Goal: Transaction & Acquisition: Purchase product/service

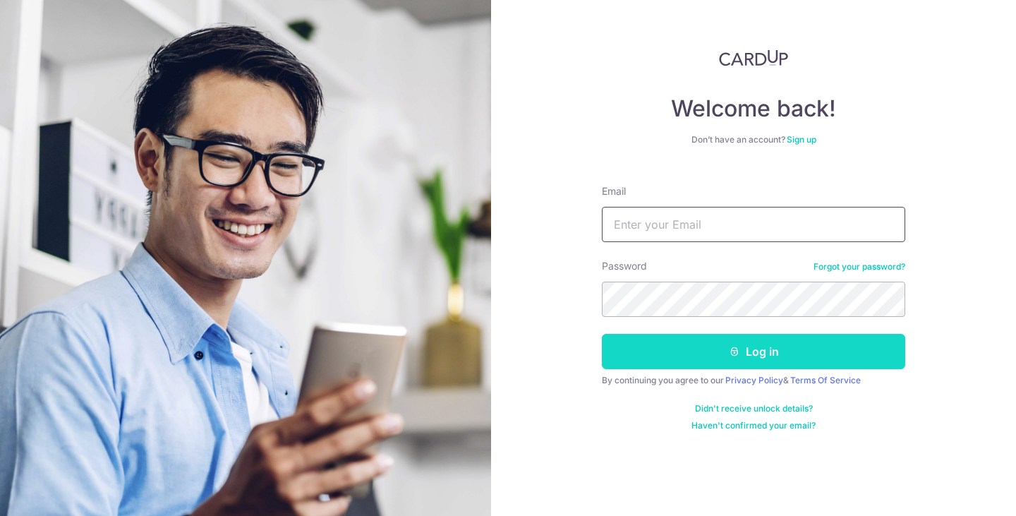
type input "[EMAIL_ADDRESS][DOMAIN_NAME]"
click at [744, 355] on button "Log in" at bounding box center [753, 351] width 303 height 35
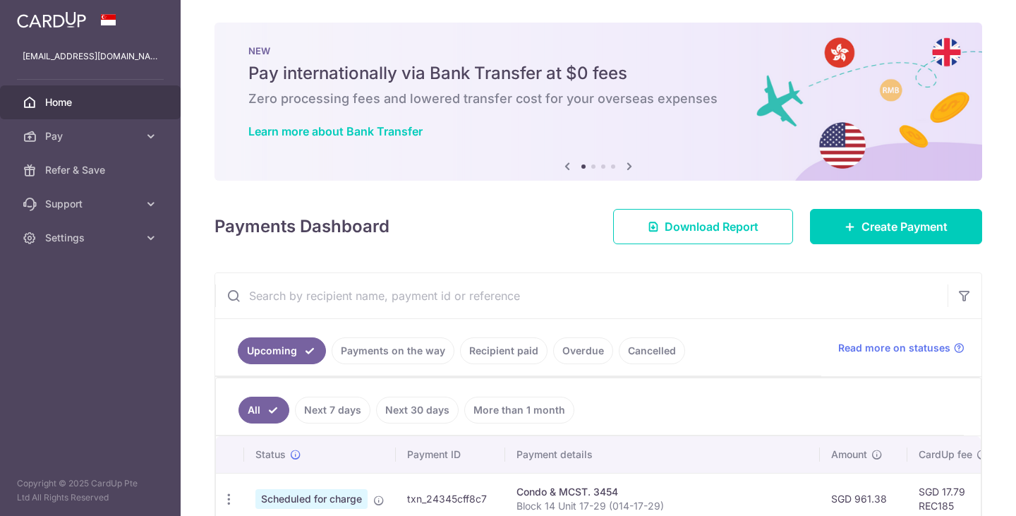
click at [906, 224] on span "Create Payment" at bounding box center [905, 226] width 86 height 17
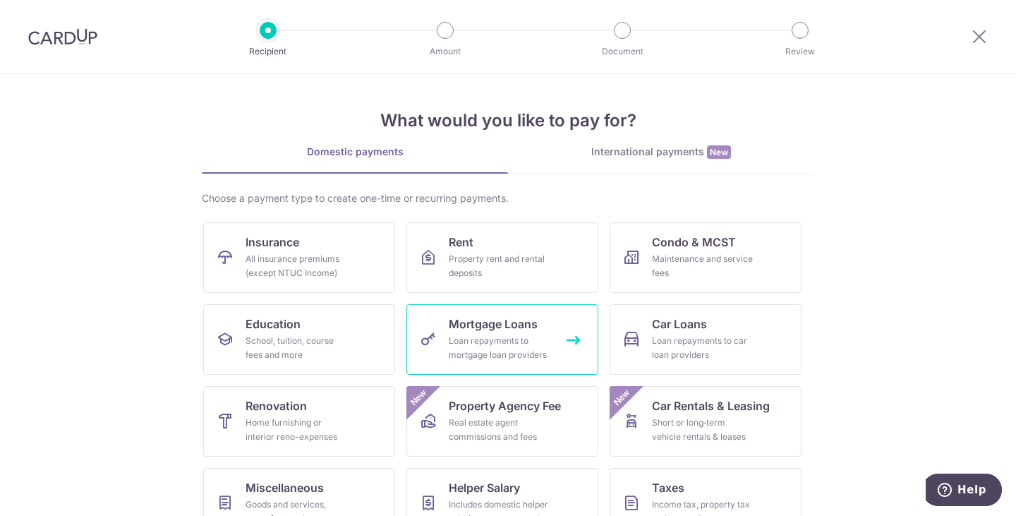
scroll to position [114, 0]
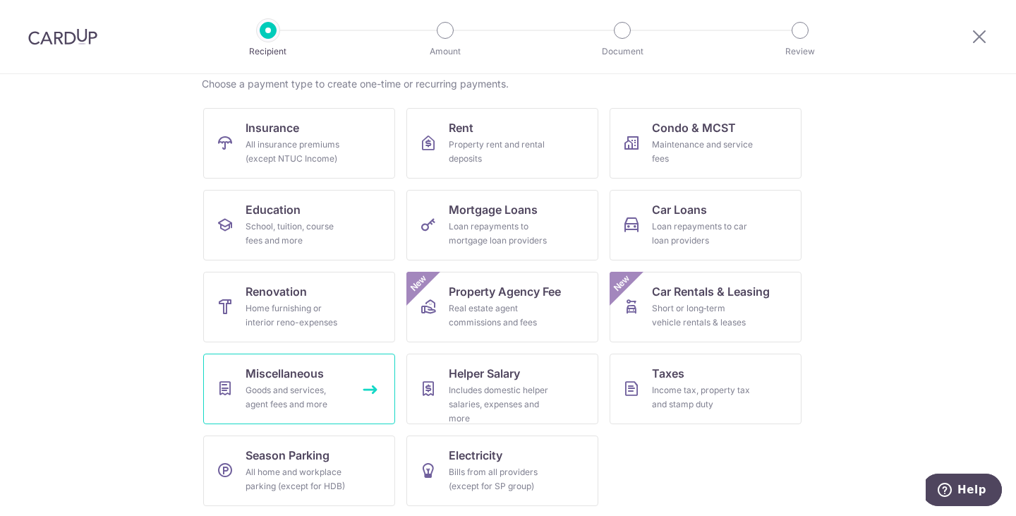
click at [345, 382] on link "Miscellaneous Goods and services, agent fees and more" at bounding box center [299, 389] width 192 height 71
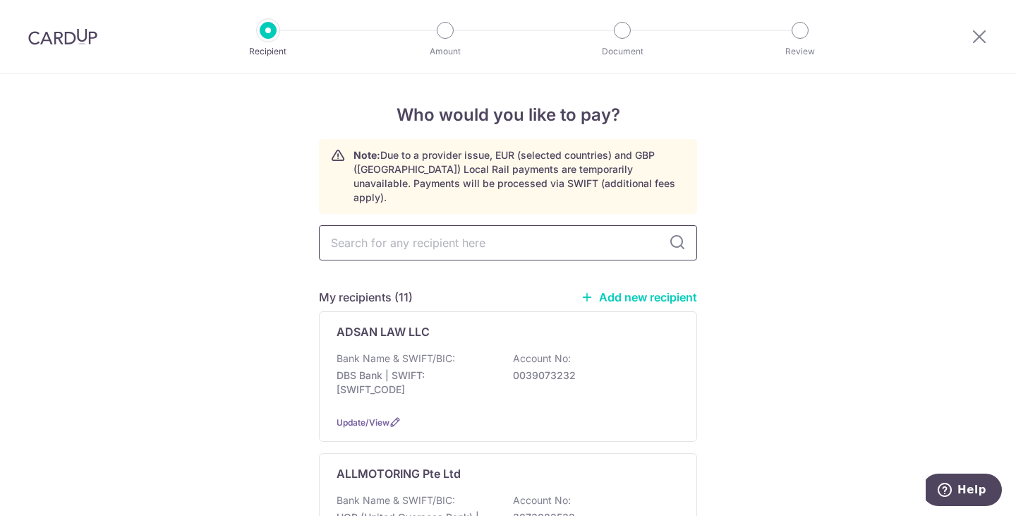
click at [345, 225] on input "text" at bounding box center [508, 242] width 378 height 35
paste input "OPC VALUERS PTE LTD"
type input "OPC VALUERS PTE LTD"
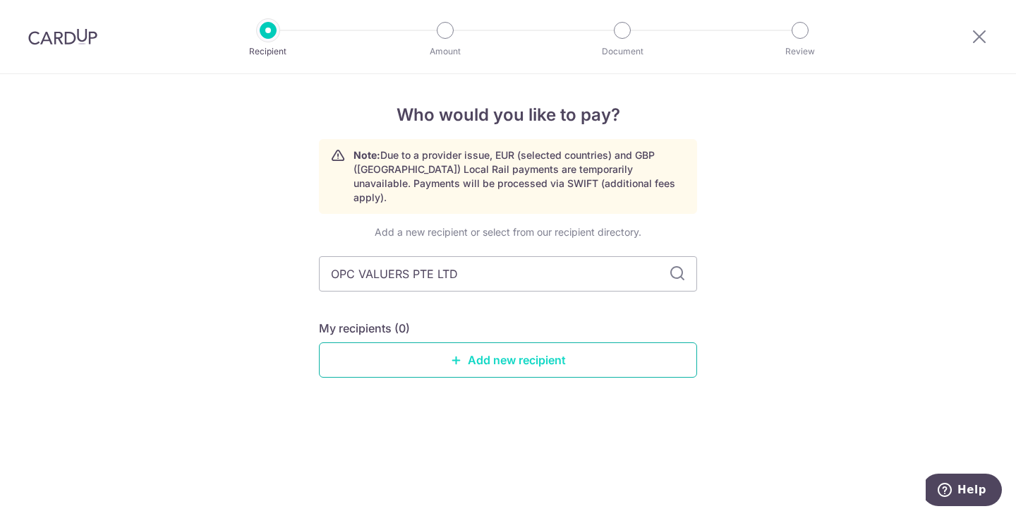
click at [435, 351] on link "Add new recipient" at bounding box center [508, 359] width 378 height 35
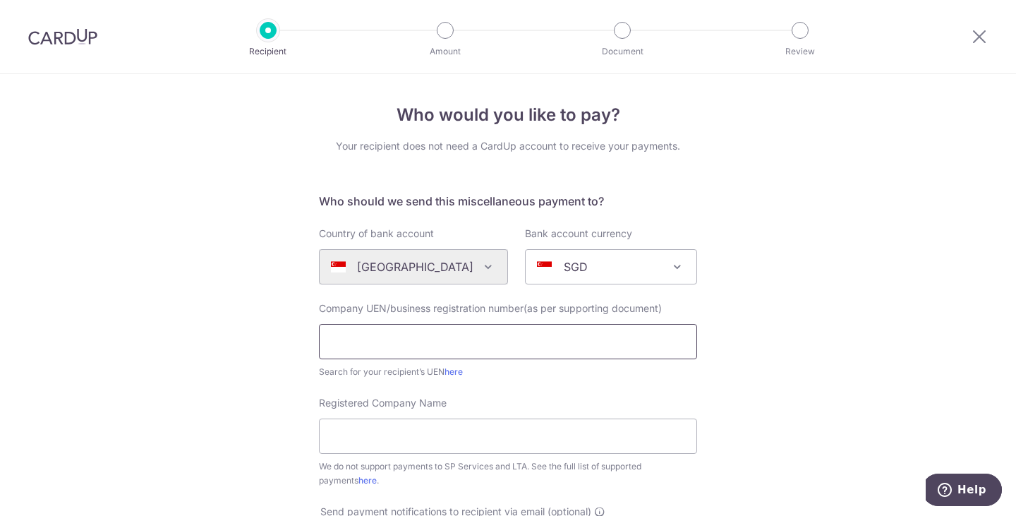
click at [435, 351] on input "text" at bounding box center [508, 341] width 378 height 35
click at [519, 341] on input "text" at bounding box center [508, 341] width 378 height 35
paste input "200613501K"
type input "200613501K"
click at [478, 435] on input "Registered Company Name" at bounding box center [508, 435] width 378 height 35
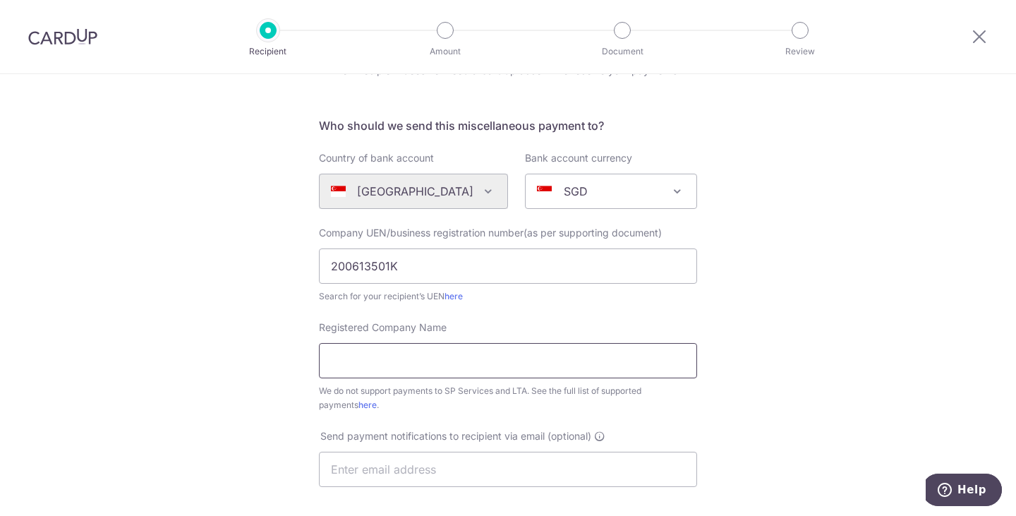
scroll to position [76, 0]
click at [428, 342] on input "Registered Company Name" at bounding box center [508, 359] width 378 height 35
paste input "OPC VALUERS PTE LTD"
type input "OPC VALUERS PTE LTD"
click at [381, 479] on input "text" at bounding box center [508, 468] width 378 height 35
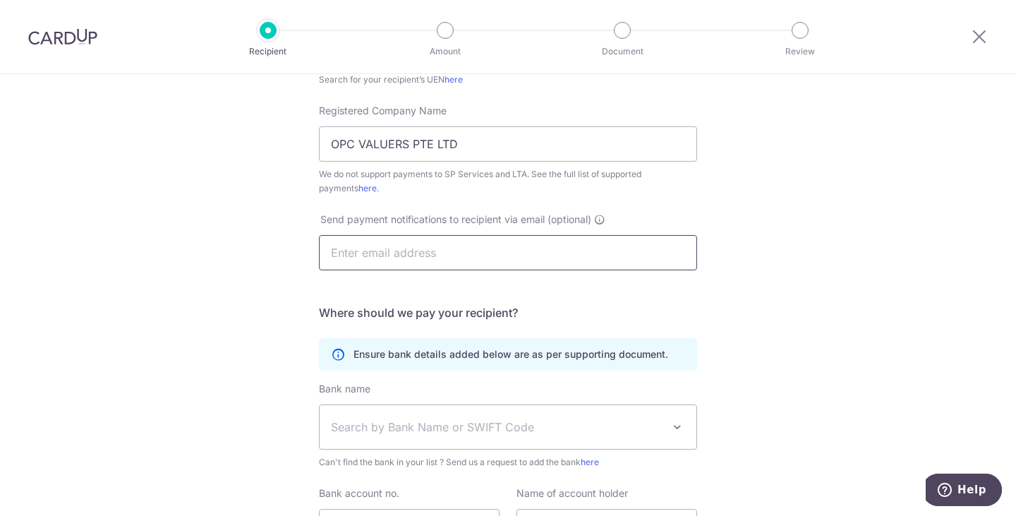
scroll to position [432, 0]
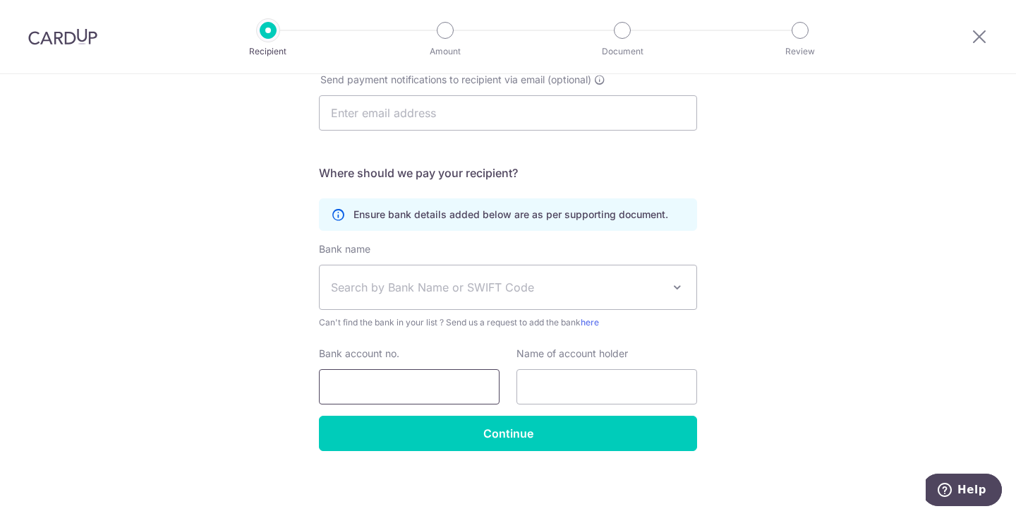
click at [440, 377] on input "Bank account no." at bounding box center [409, 386] width 181 height 35
paste input "25071401jr2"
type input "25071401jr2"
paste input "551784127001"
type input "551784127001"
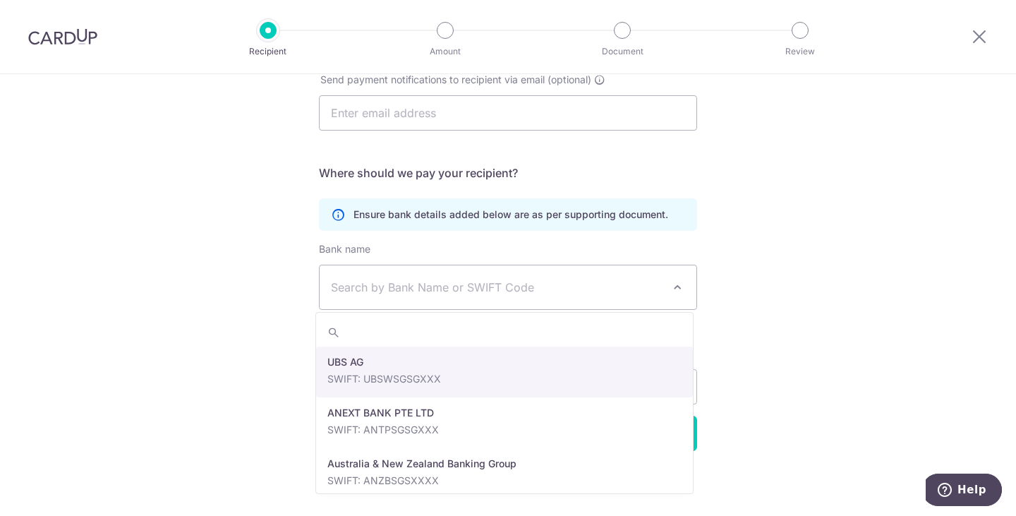
click at [476, 297] on span "Search by Bank Name or SWIFT Code" at bounding box center [508, 287] width 377 height 44
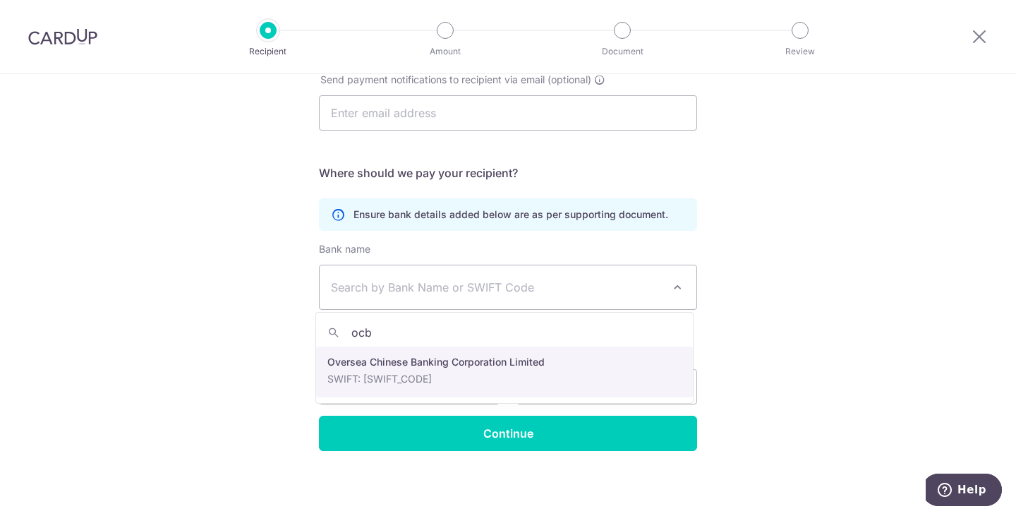
type input "ocbc"
select select "12"
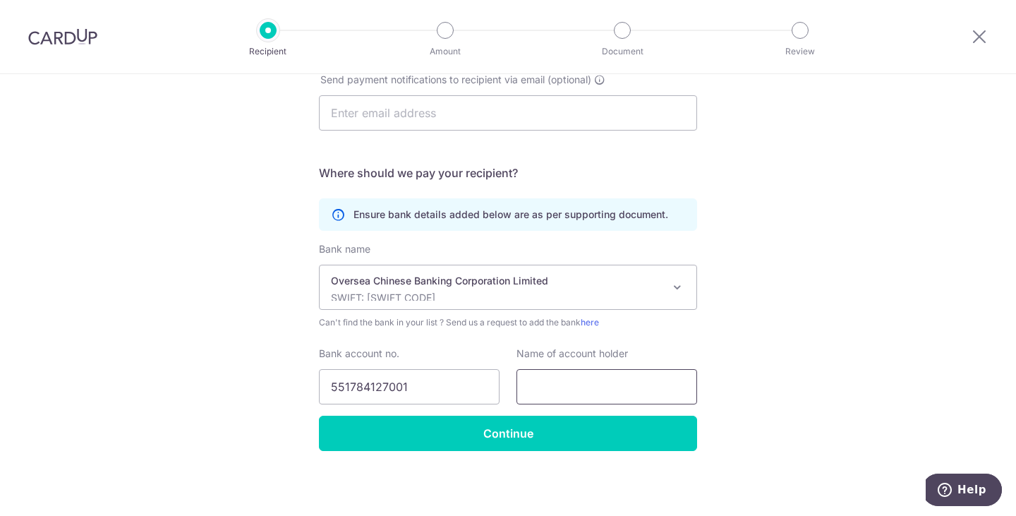
click at [547, 382] on input "text" at bounding box center [607, 386] width 181 height 35
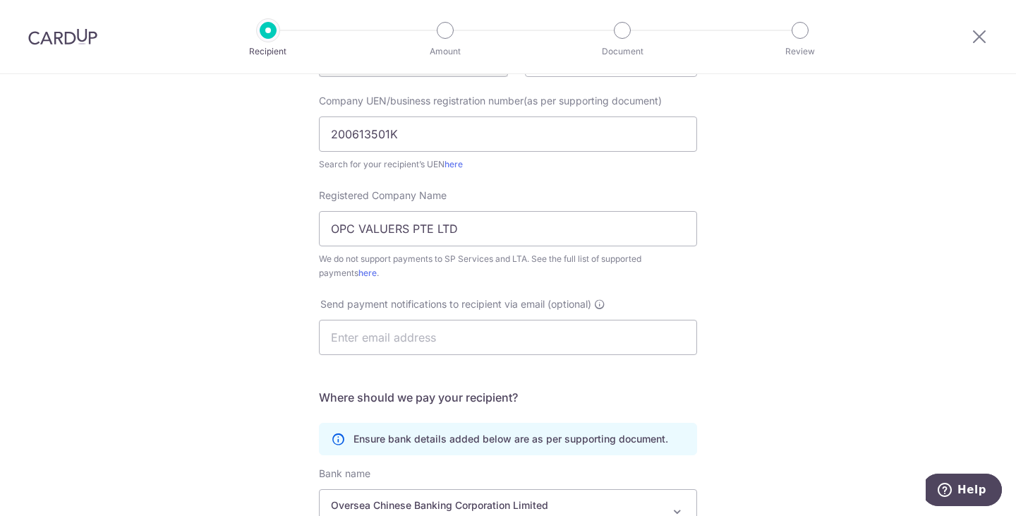
scroll to position [203, 0]
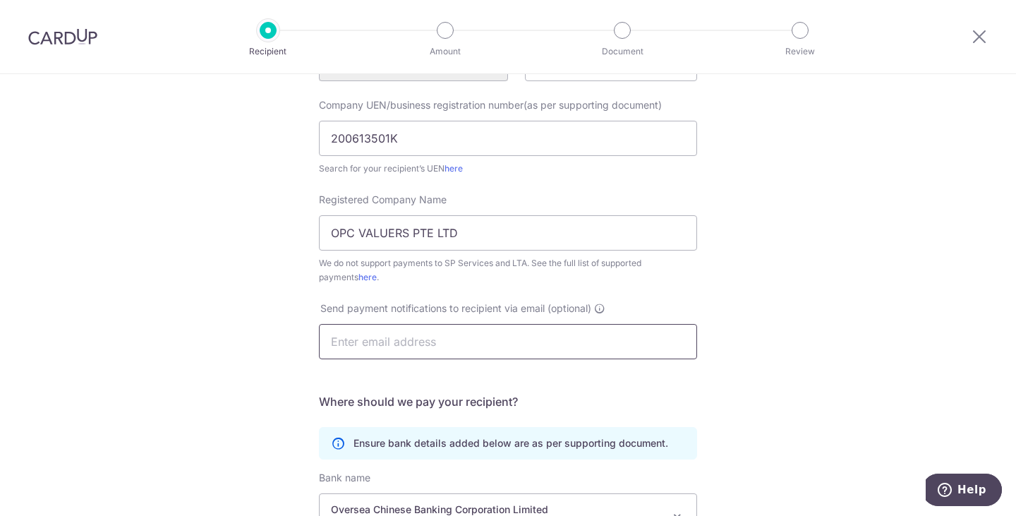
click at [429, 328] on input "text" at bounding box center [508, 341] width 378 height 35
paste input "OPC VALUERS PTE LTD"
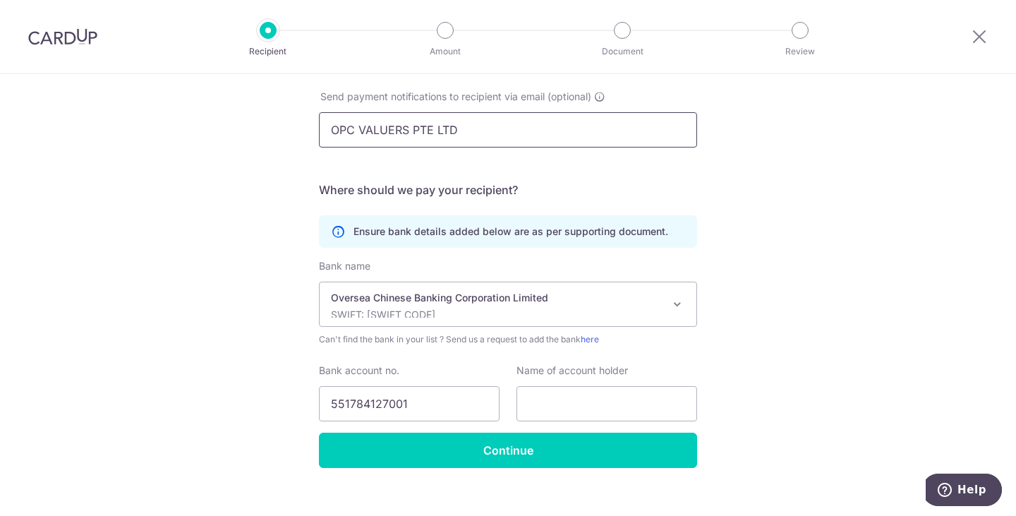
scroll to position [432, 0]
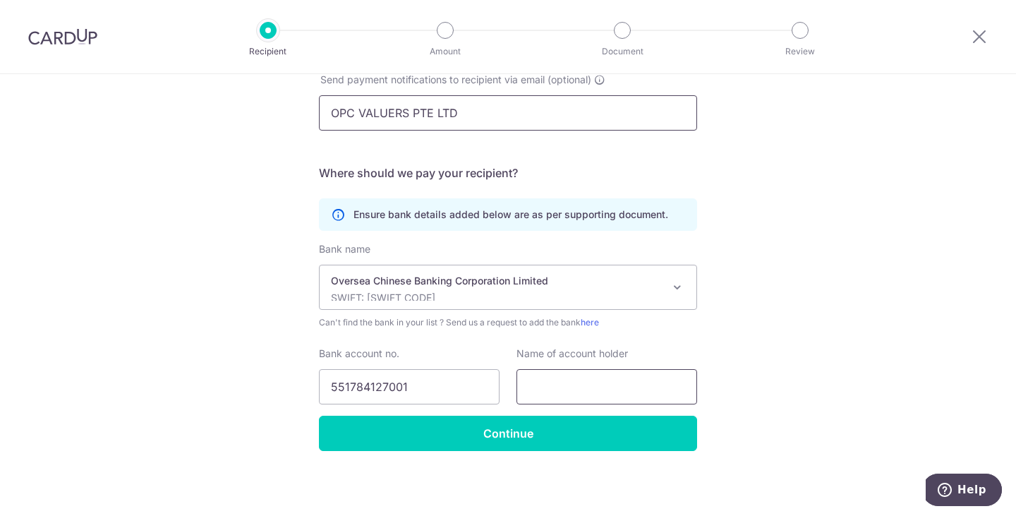
type input "OPC VALUERS PTE LTD"
click at [543, 399] on input "text" at bounding box center [607, 386] width 181 height 35
paste input "OPC VALUERS PTE LTD"
type input "OPC VALUERS PTE LTD"
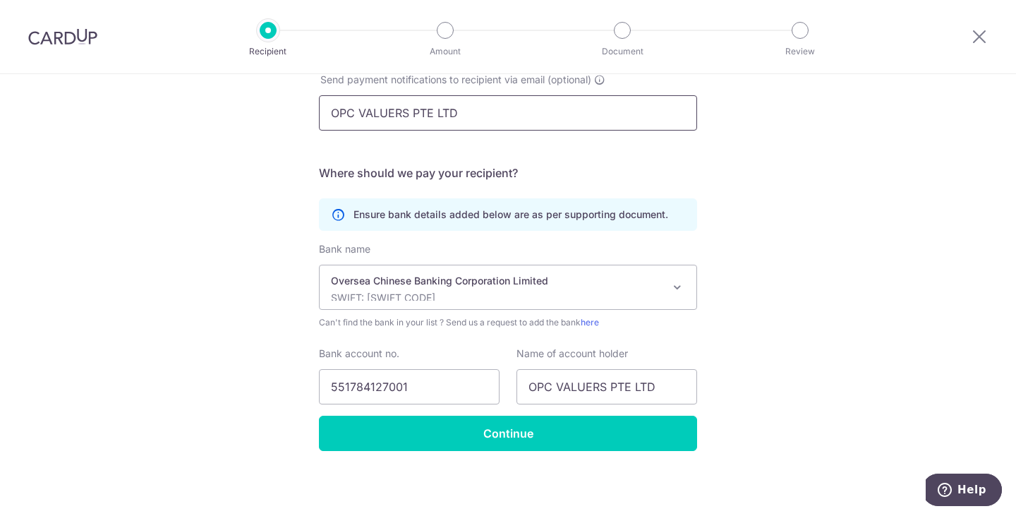
drag, startPoint x: 490, startPoint y: 110, endPoint x: 272, endPoint y: 147, distance: 221.2
click at [272, 147] on div "Who would you like to pay? Your recipient does not need a CardUp account to rec…" at bounding box center [508, 79] width 1016 height 875
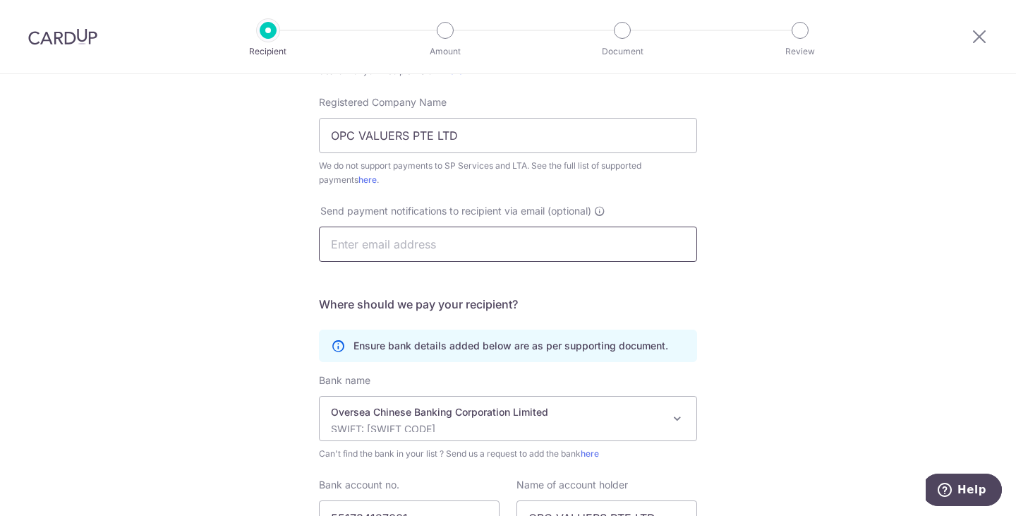
scroll to position [394, 0]
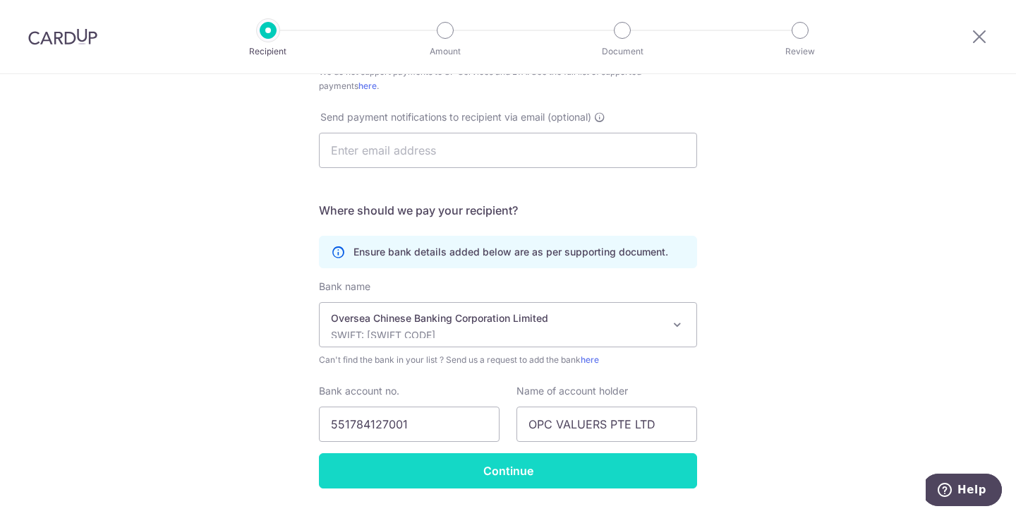
click at [497, 464] on input "Continue" at bounding box center [508, 470] width 378 height 35
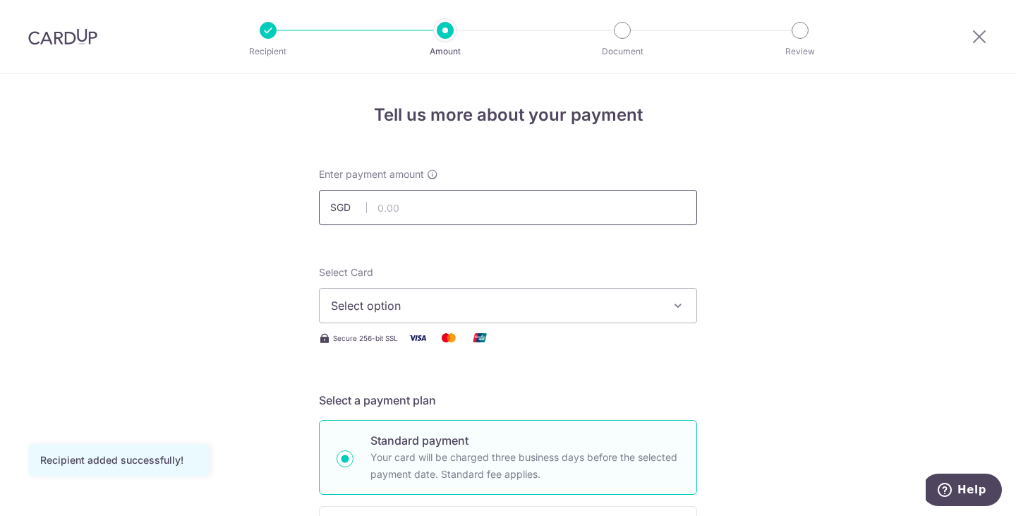
click at [415, 214] on input "text" at bounding box center [508, 207] width 378 height 35
type input "600.00"
drag, startPoint x: 591, startPoint y: 330, endPoint x: 590, endPoint y: 323, distance: 7.1
click at [590, 323] on div "Select Card Select option Add credit card Your Cards **** 1006 **** 2790 **** 7…" at bounding box center [508, 305] width 378 height 81
click at [589, 310] on span "Select option" at bounding box center [495, 305] width 329 height 17
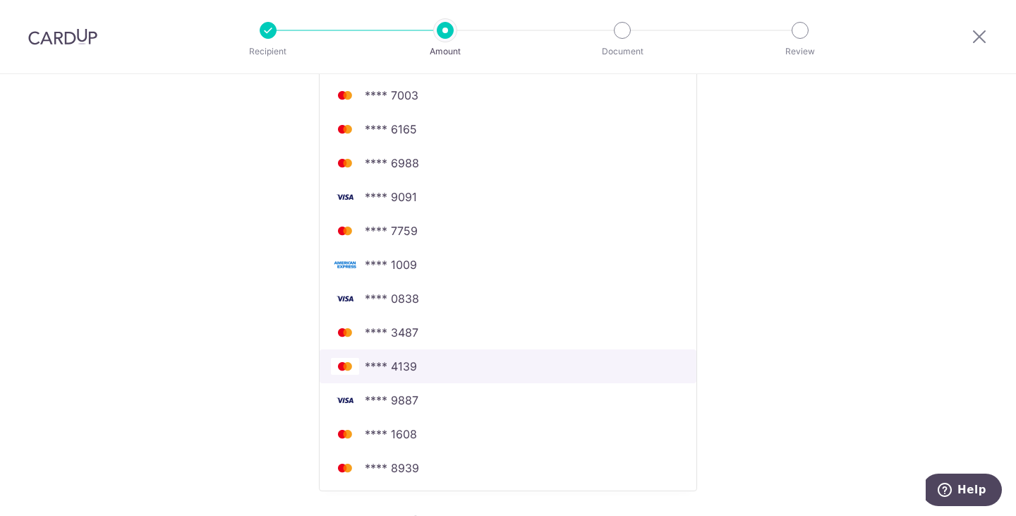
scroll to position [378, 0]
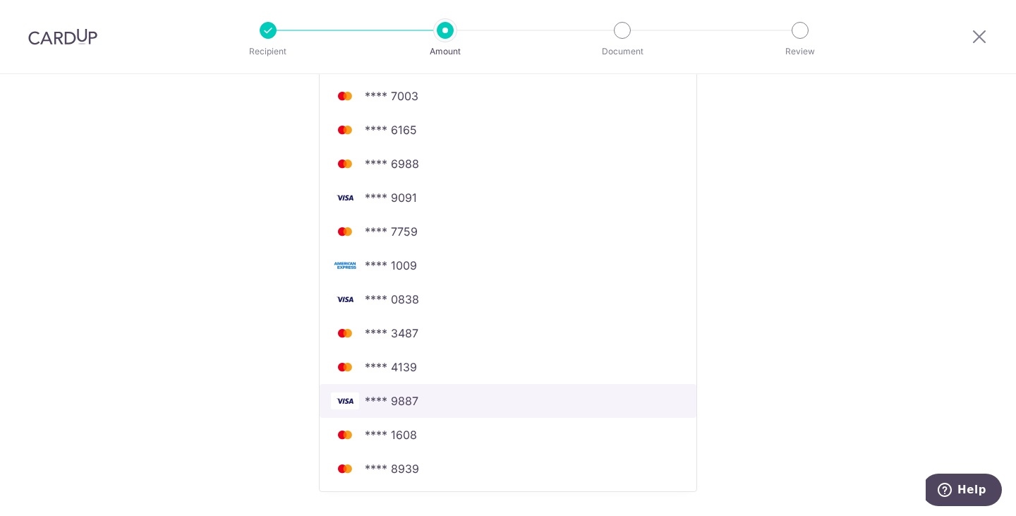
click at [446, 394] on span "**** 9887" at bounding box center [508, 400] width 354 height 17
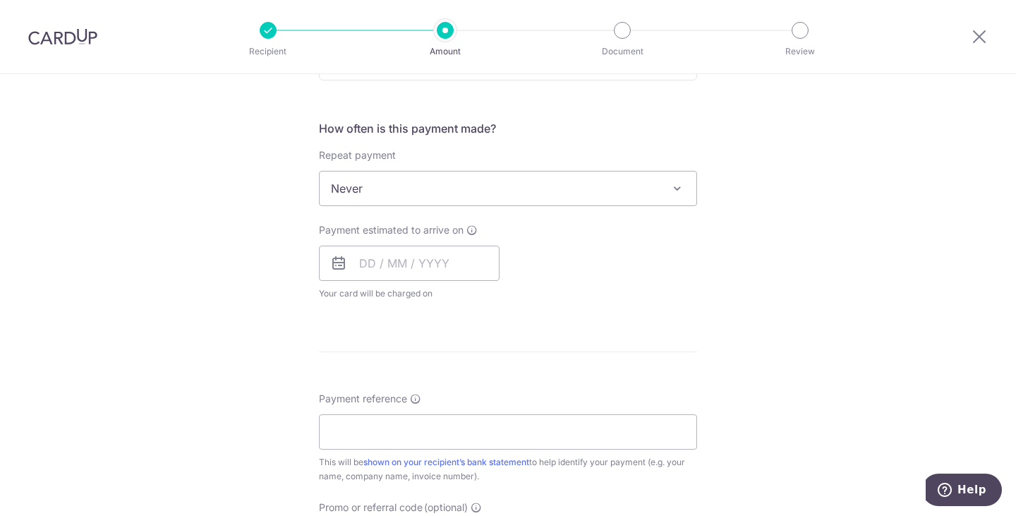
scroll to position [501, 0]
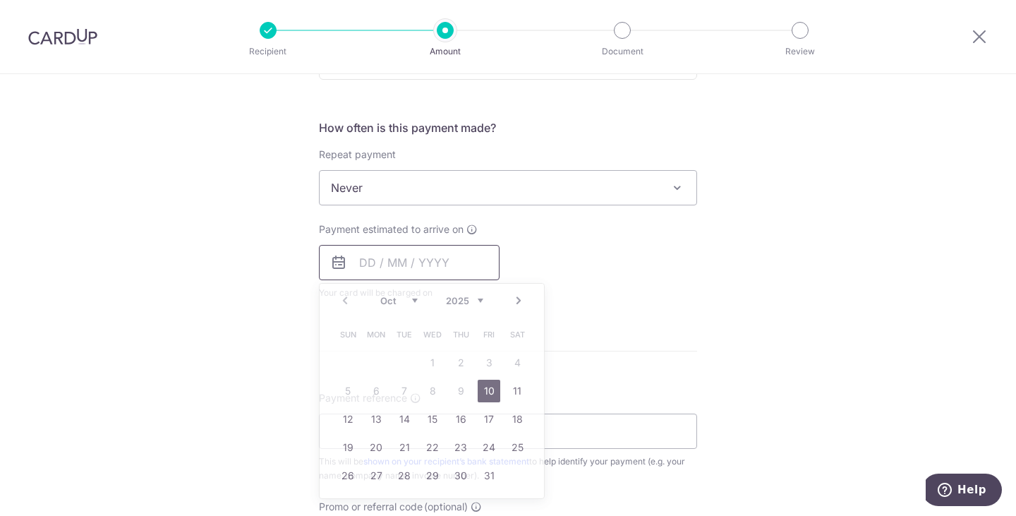
click at [404, 256] on input "text" at bounding box center [409, 262] width 181 height 35
click at [488, 396] on link "10" at bounding box center [489, 391] width 23 height 23
type input "[DATE]"
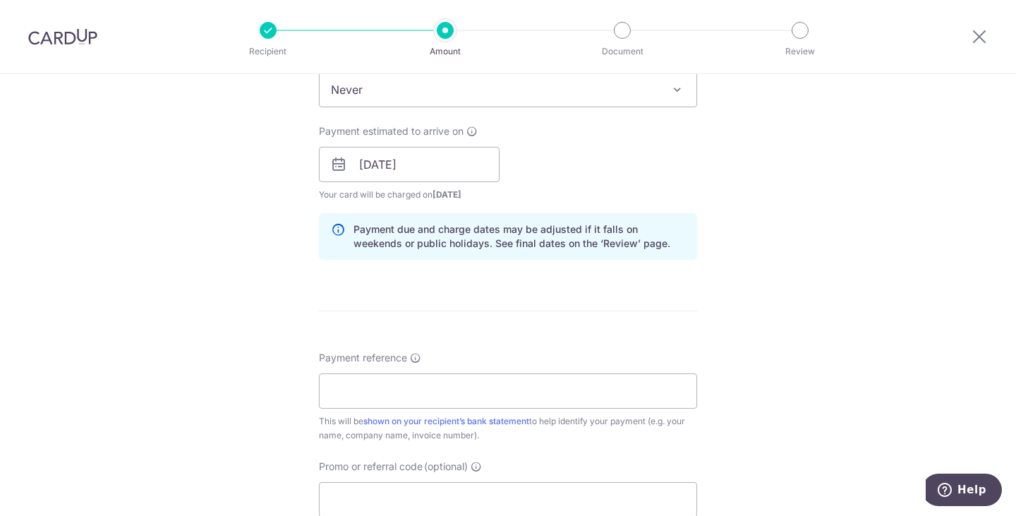
scroll to position [601, 0]
click at [471, 413] on div "This will be shown on your recipient’s bank statement to help identify your pay…" at bounding box center [508, 427] width 378 height 28
click at [467, 403] on input "Payment reference" at bounding box center [508, 389] width 378 height 35
paste input "25071401jr2"
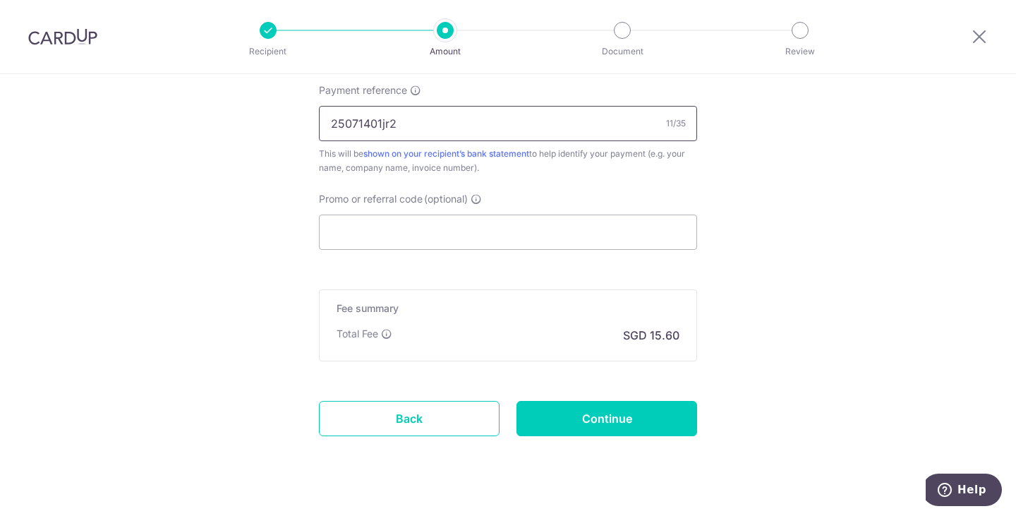
scroll to position [867, 0]
click at [322, 121] on input "25071401jr2" at bounding box center [508, 122] width 378 height 35
type input "Invoice 25071401jr2 2 Jln Rengkam"
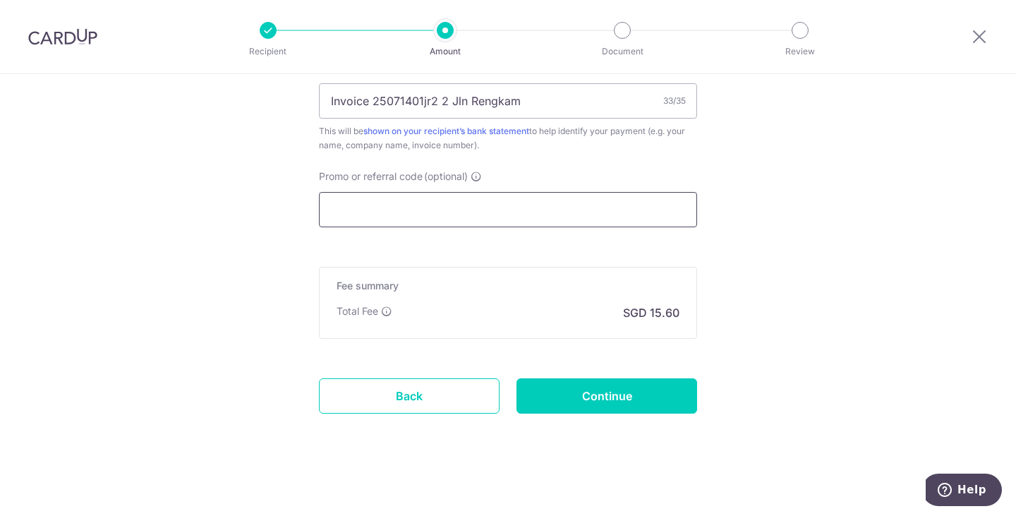
click at [375, 198] on input "Promo or referral code (optional)" at bounding box center [508, 209] width 378 height 35
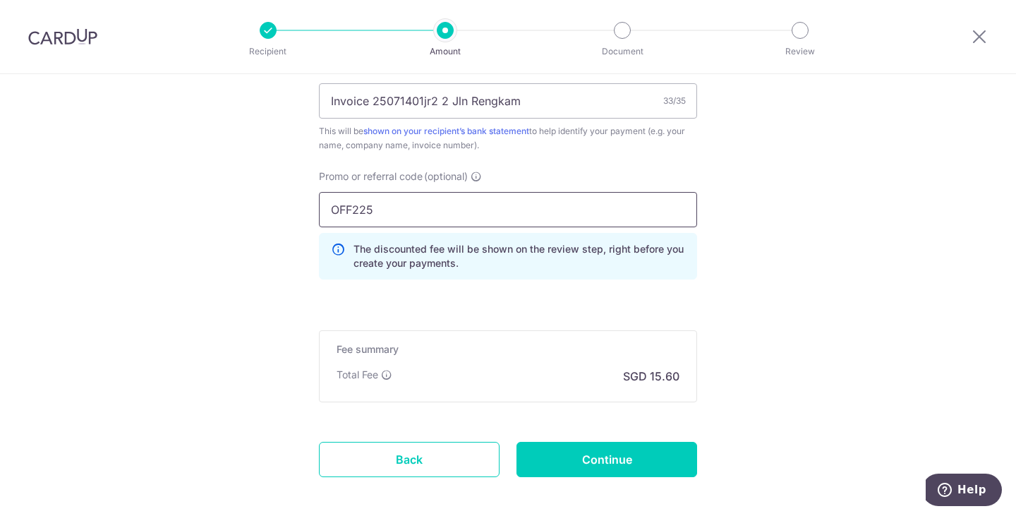
type input "OFF225"
click button "Add Card" at bounding box center [0, 0] width 0 height 0
click at [590, 448] on input "Continue" at bounding box center [607, 459] width 181 height 35
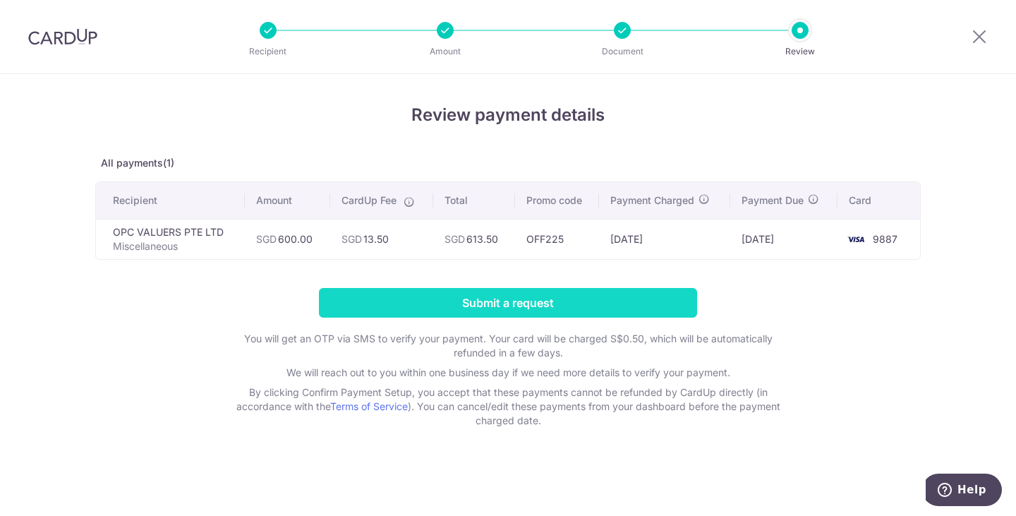
click at [596, 302] on input "Submit a request" at bounding box center [508, 303] width 378 height 30
